Goal: Navigation & Orientation: Understand site structure

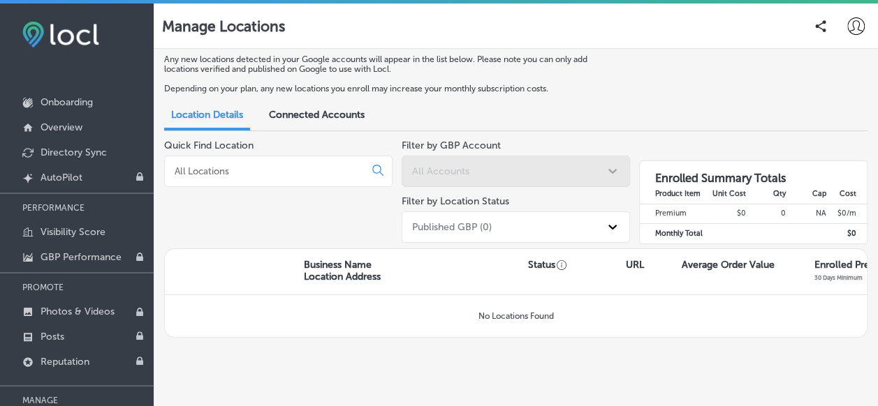
click at [325, 115] on span "Connected Accounts" at bounding box center [317, 115] width 96 height 12
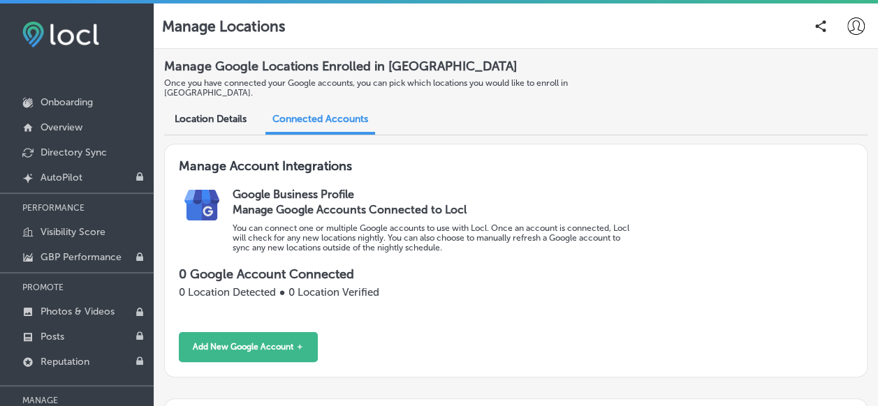
click at [223, 113] on span "Location Details" at bounding box center [211, 119] width 72 height 12
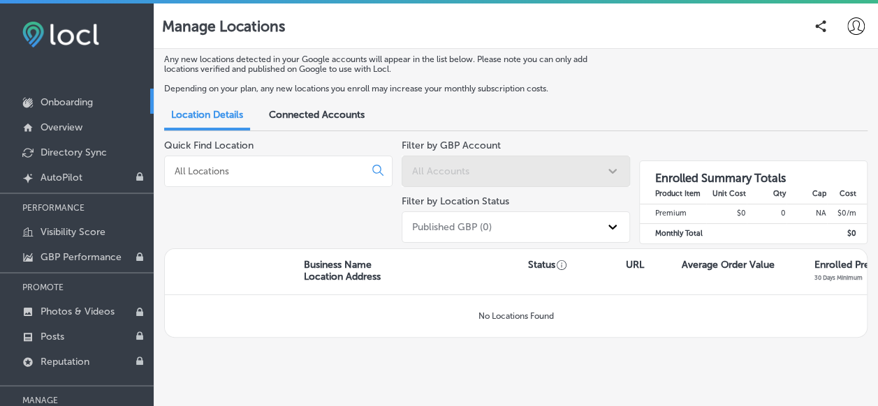
click at [88, 106] on p "Onboarding" at bounding box center [67, 102] width 52 height 12
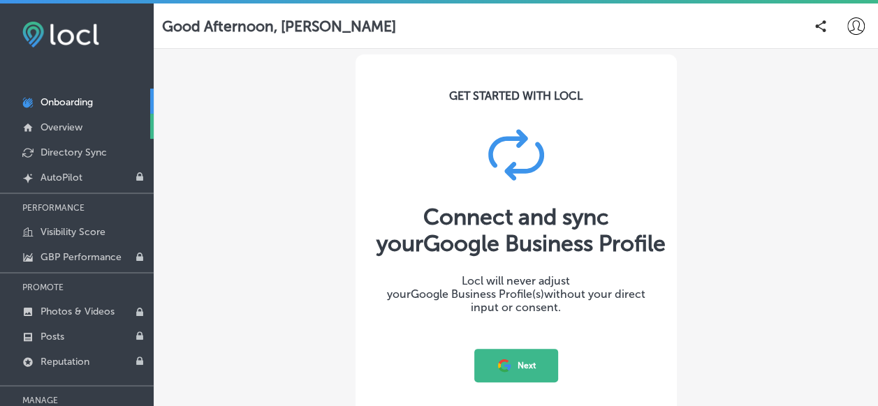
click at [87, 126] on link "Overview" at bounding box center [77, 126] width 154 height 25
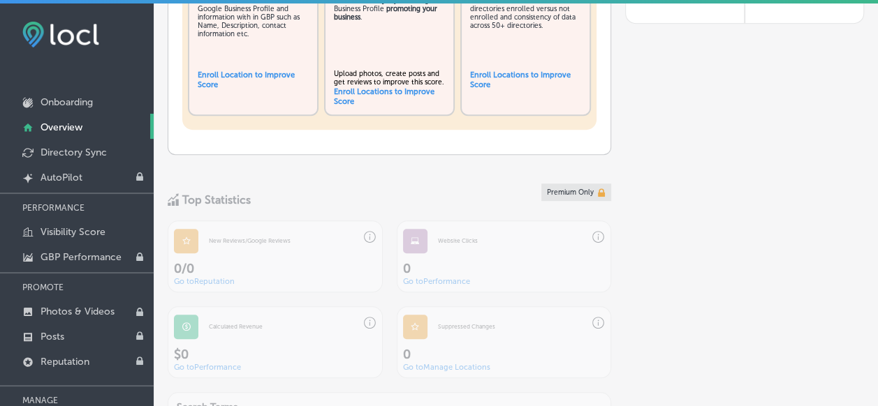
scroll to position [419, 0]
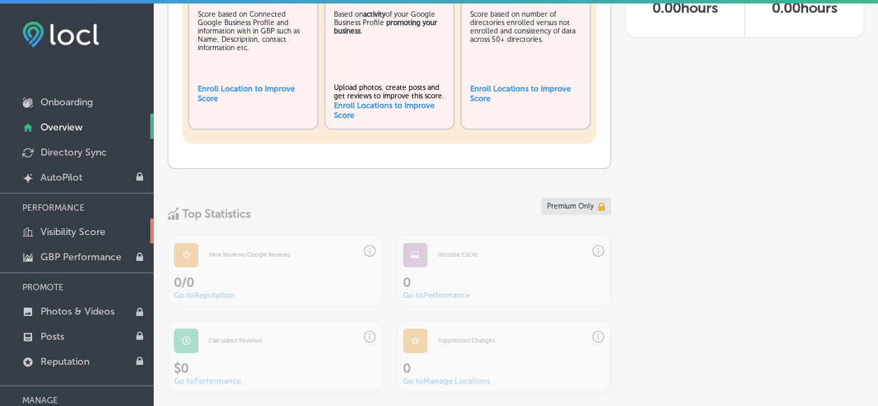
click at [85, 230] on p "Visibility Score" at bounding box center [73, 232] width 65 height 12
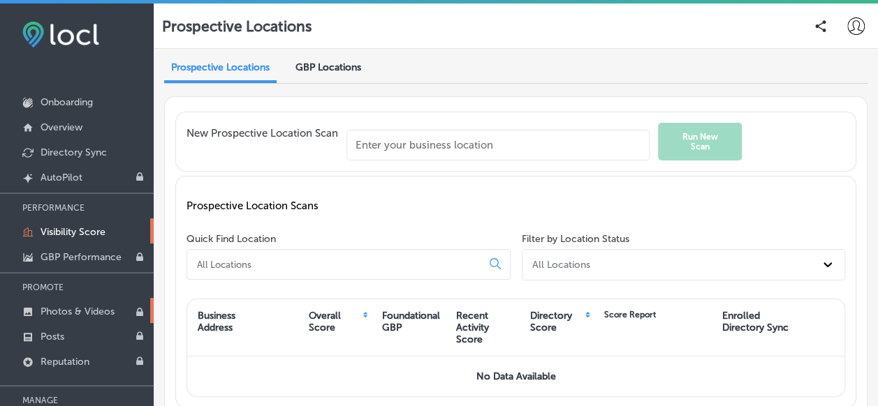
click at [112, 312] on p "Photos & Videos" at bounding box center [78, 312] width 74 height 12
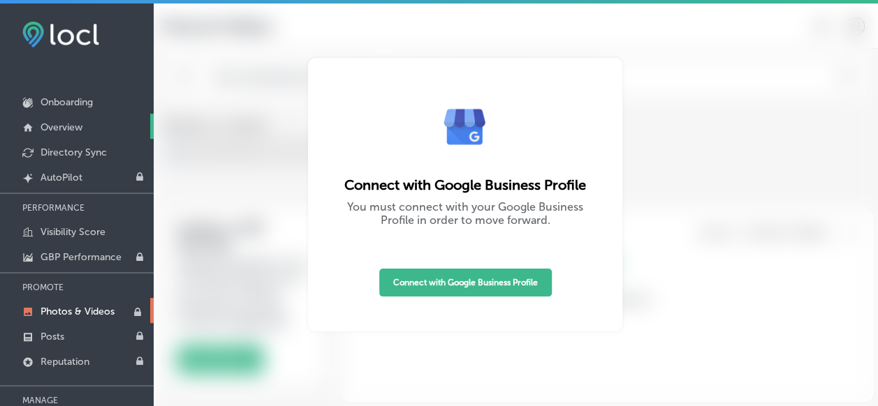
click at [77, 127] on p "Overview" at bounding box center [62, 128] width 42 height 12
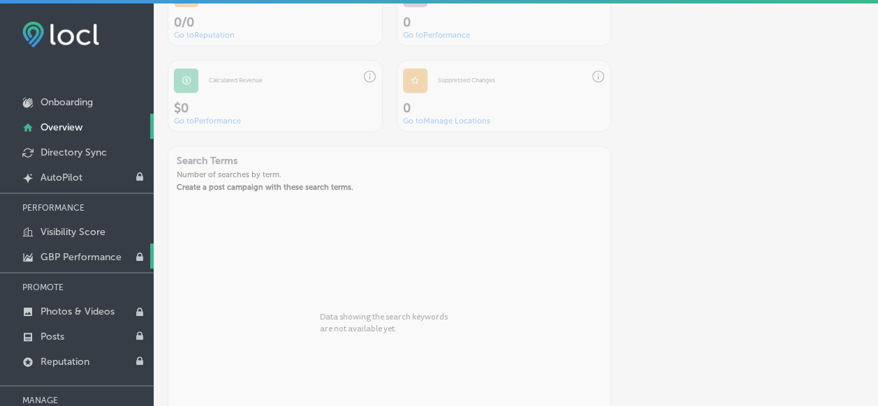
click at [112, 247] on link "GBP Performance" at bounding box center [77, 256] width 154 height 25
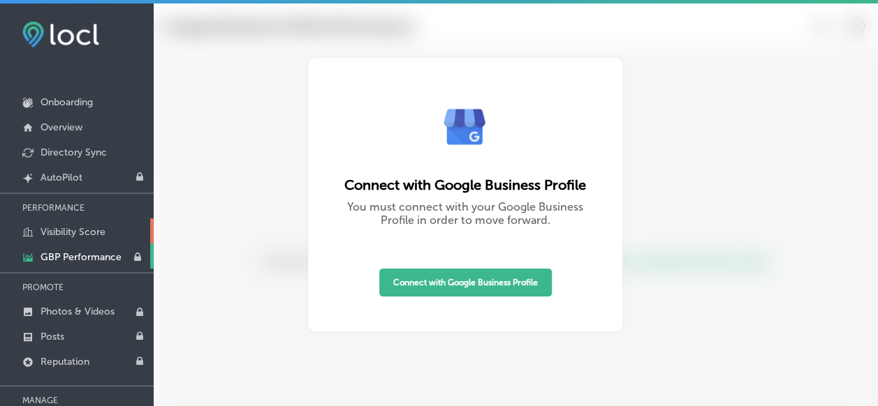
click at [108, 225] on link "Visibility Score" at bounding box center [77, 231] width 154 height 25
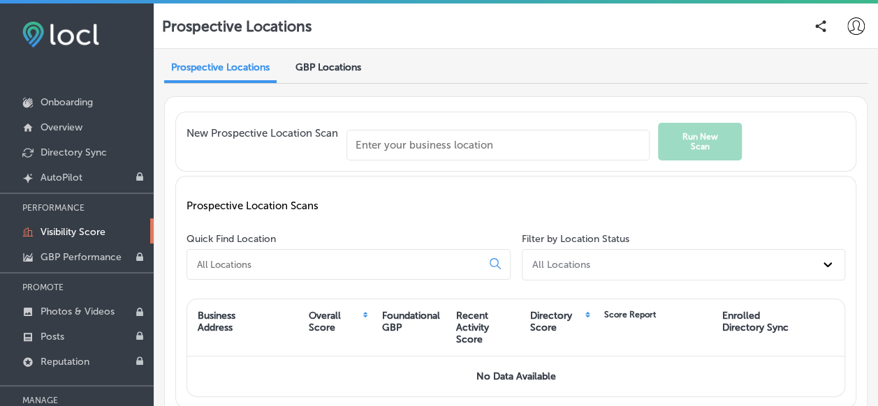
click at [355, 68] on span "GBP Locations" at bounding box center [328, 67] width 66 height 12
